Goal: Navigation & Orientation: Find specific page/section

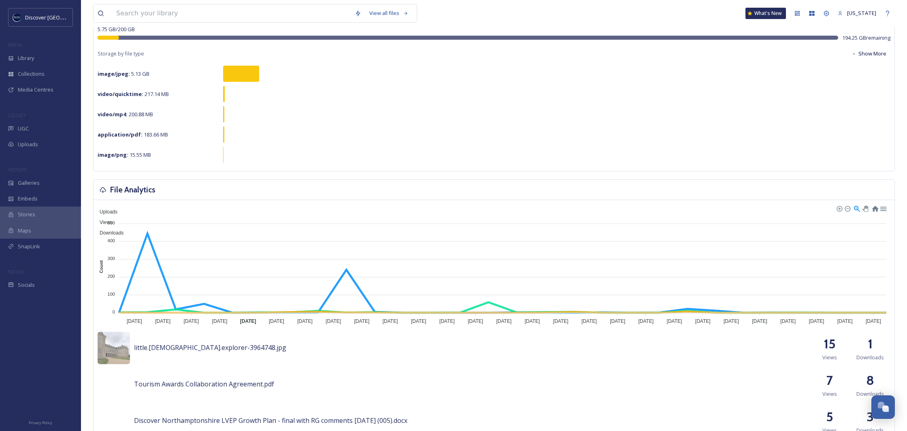
scroll to position [77, 0]
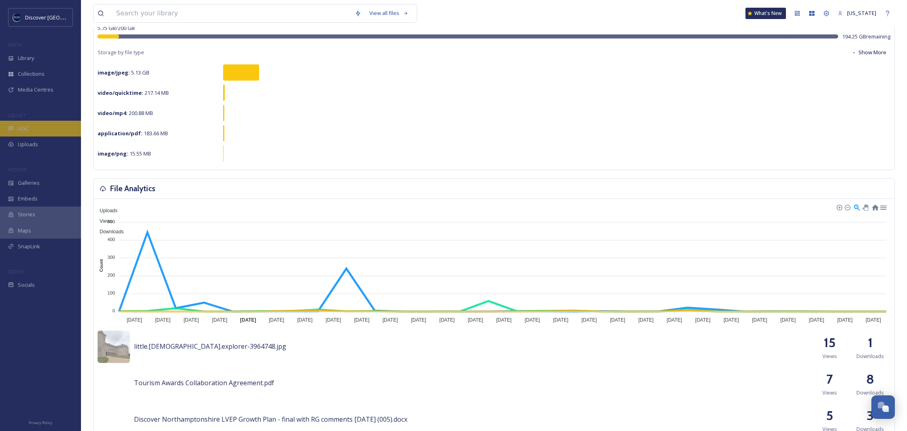
click at [43, 129] on div "UGC" at bounding box center [40, 129] width 81 height 16
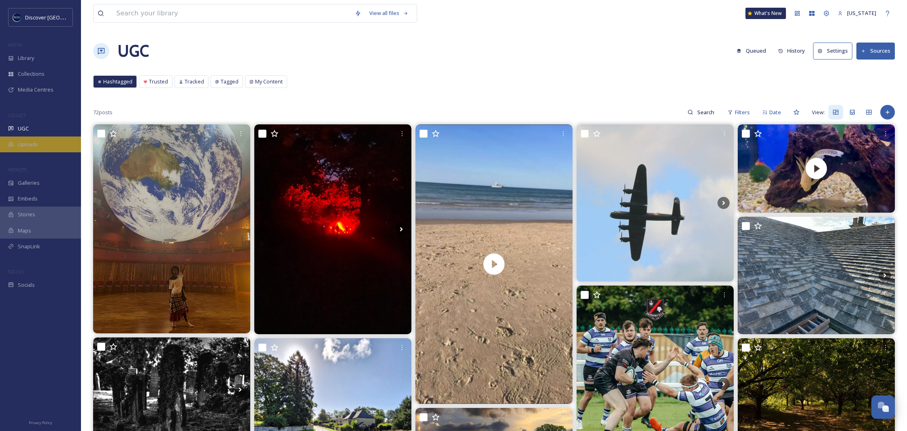
click at [40, 138] on div "Uploads" at bounding box center [40, 145] width 81 height 16
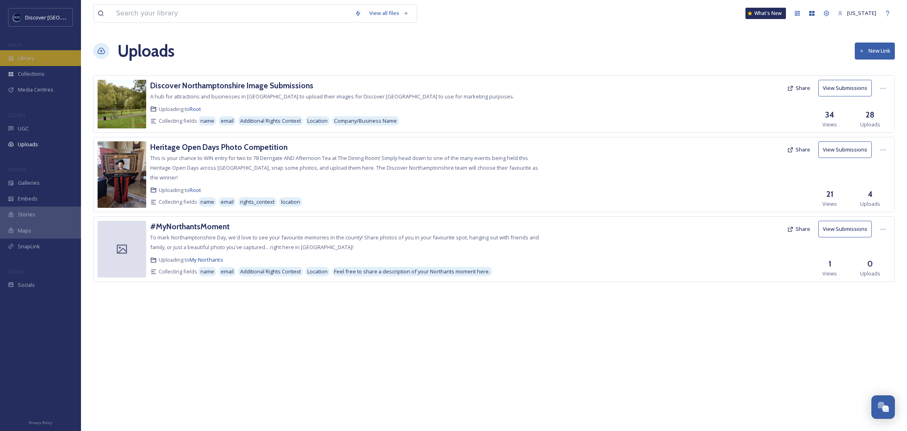
click at [45, 62] on div "Library" at bounding box center [40, 58] width 81 height 16
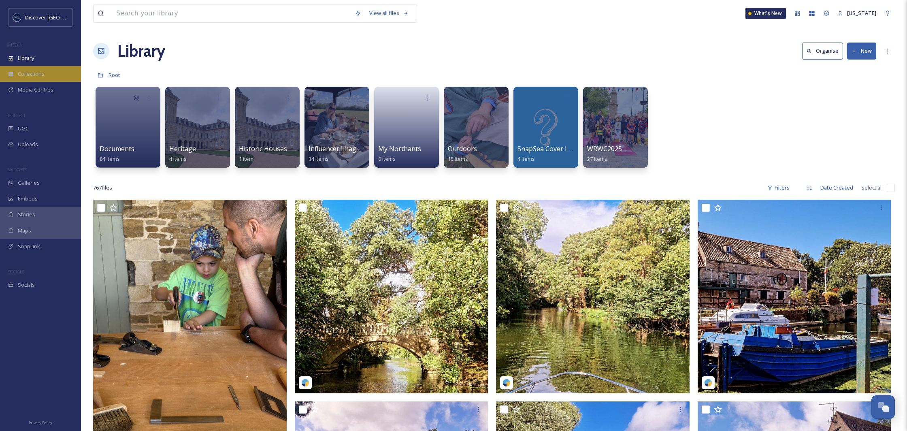
click at [42, 72] on span "Collections" at bounding box center [31, 74] width 27 height 8
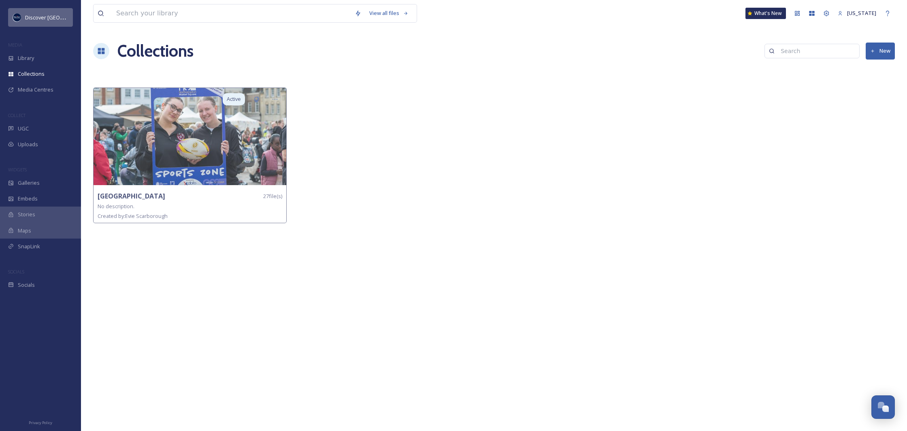
click at [47, 22] on div "Discover [GEOGRAPHIC_DATA]" at bounding box center [40, 17] width 65 height 19
click at [41, 88] on span "Media Centres" at bounding box center [36, 90] width 36 height 8
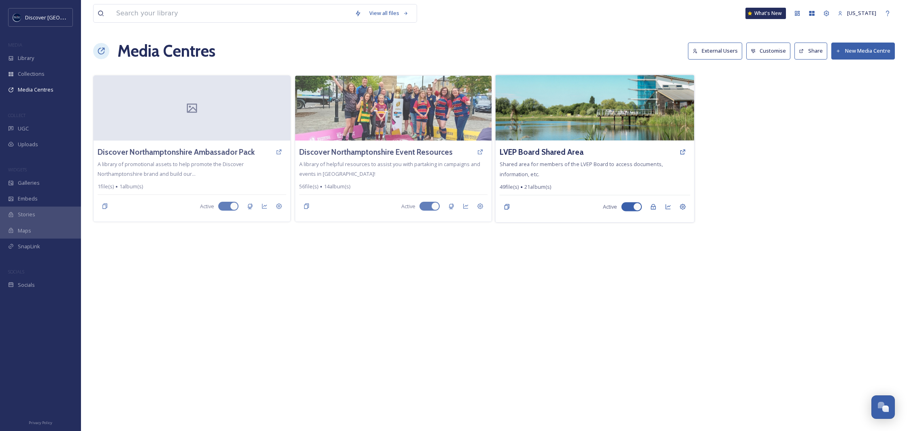
click at [607, 128] on img at bounding box center [595, 108] width 198 height 66
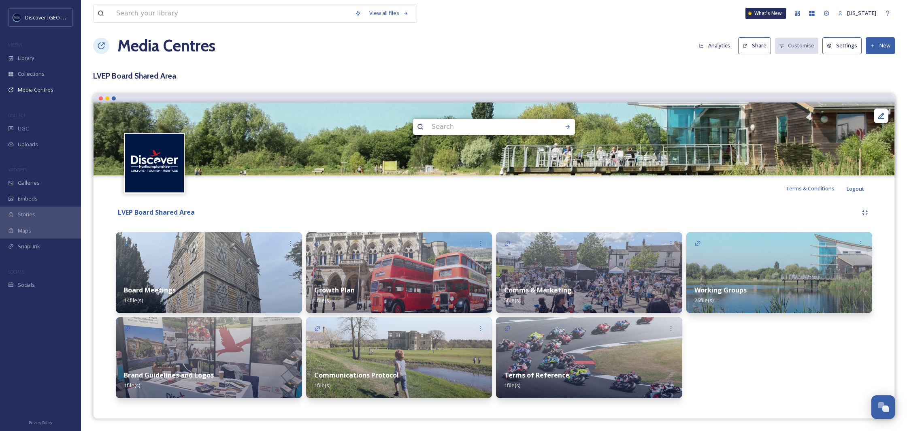
scroll to position [5, 0]
